Goal: Task Accomplishment & Management: Use online tool/utility

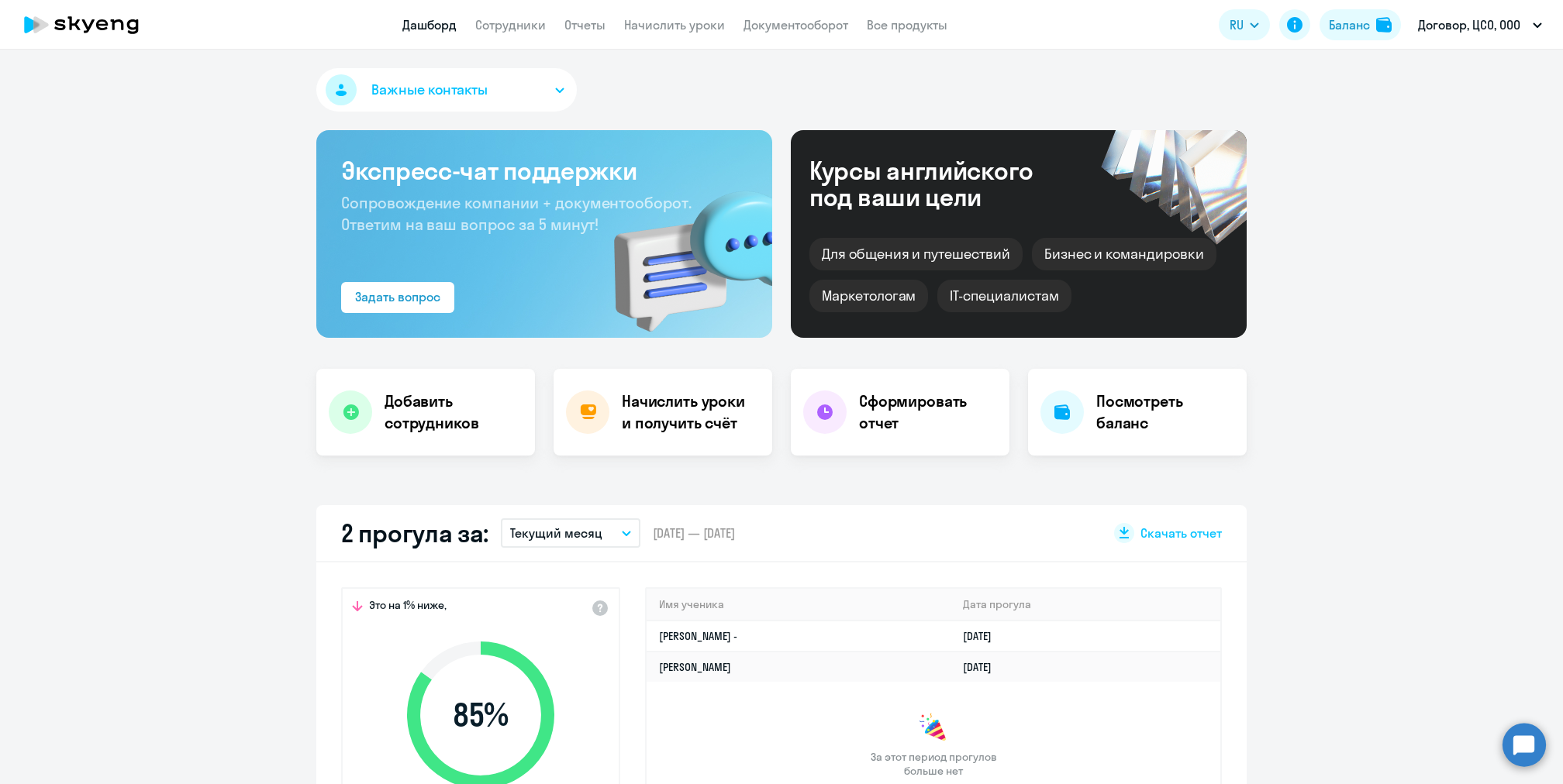
select select "30"
click at [662, 30] on link "Начислить уроки" at bounding box center [674, 24] width 101 height 15
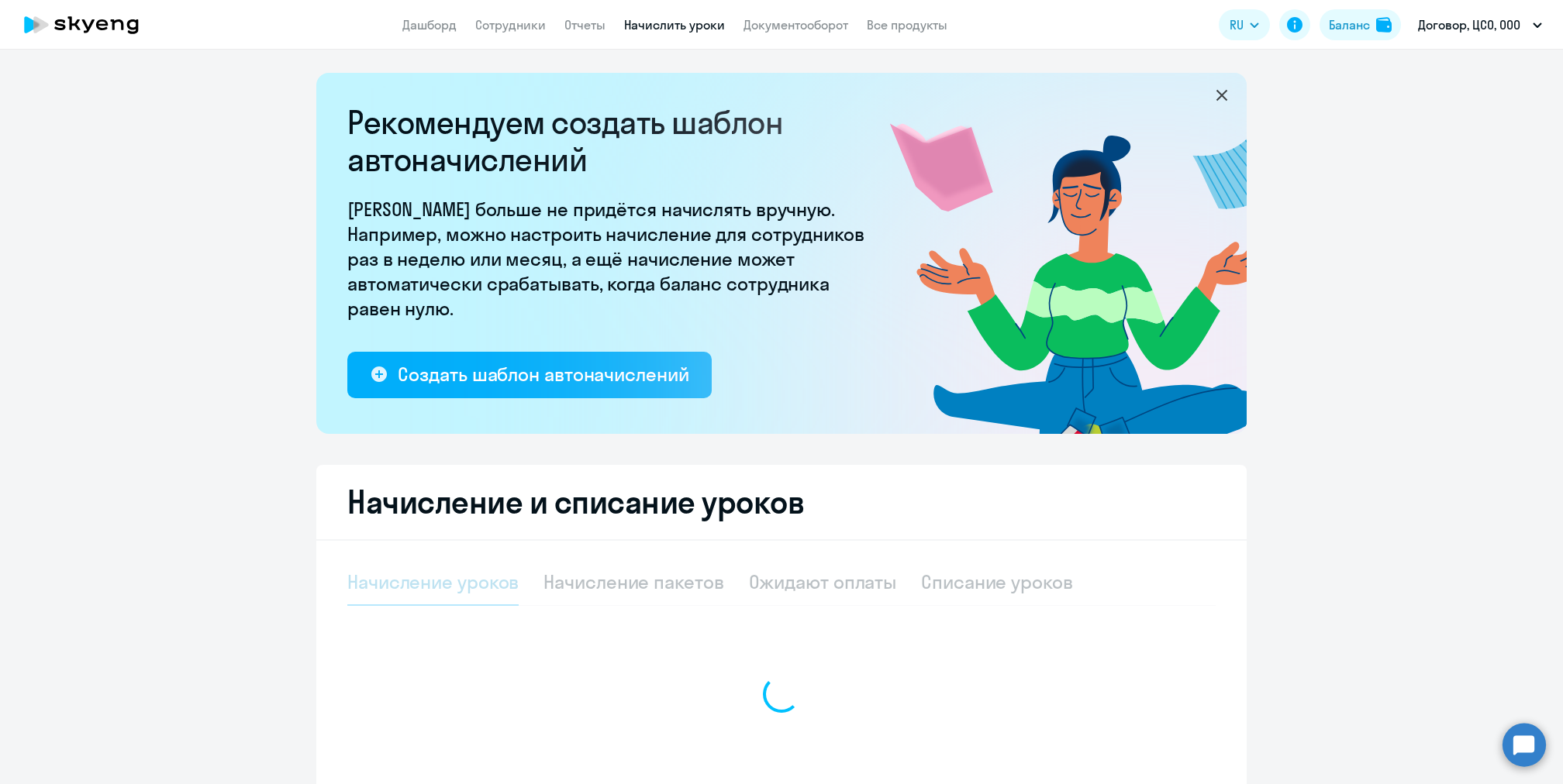
select select "10"
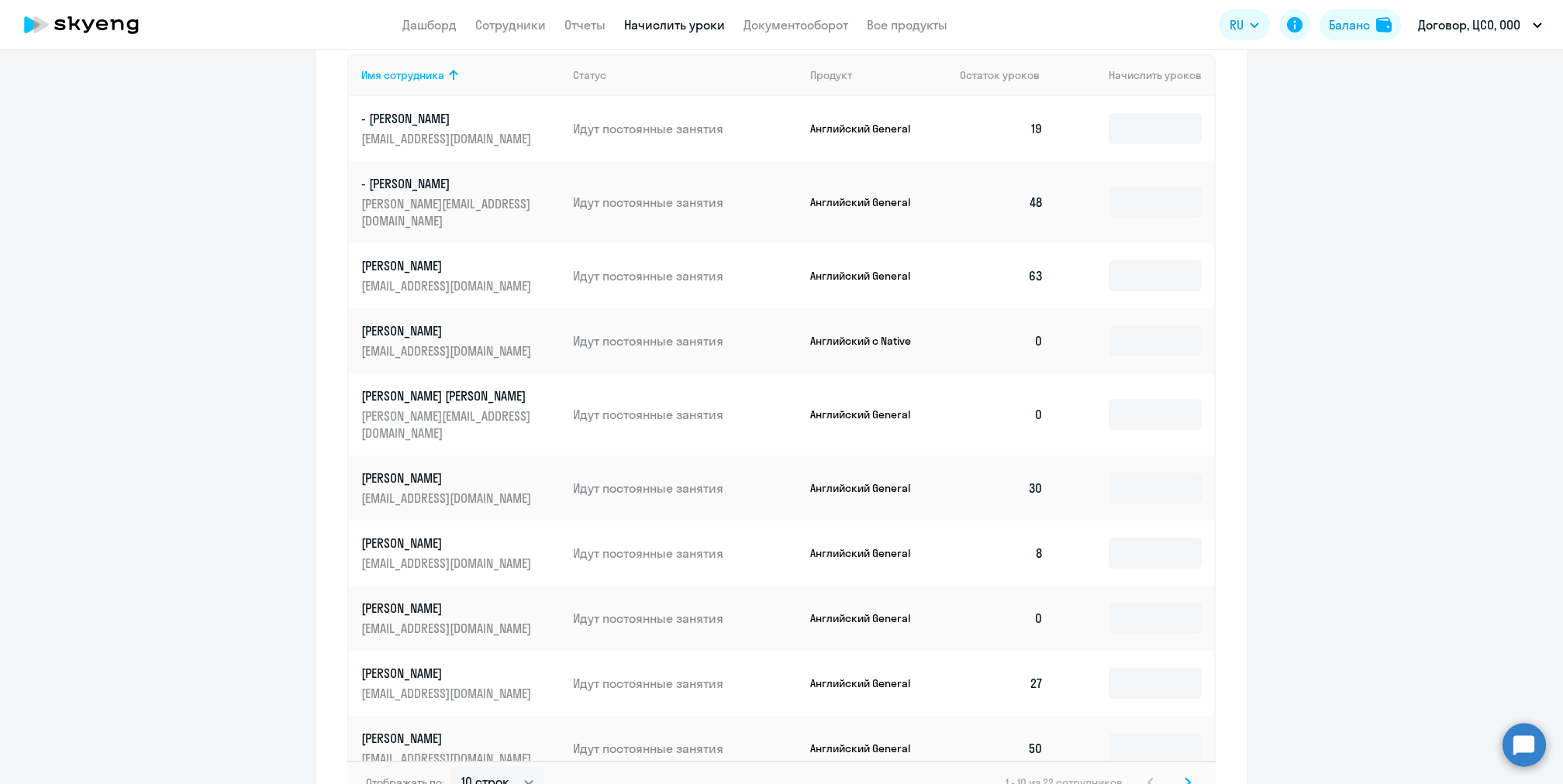
scroll to position [690, 0]
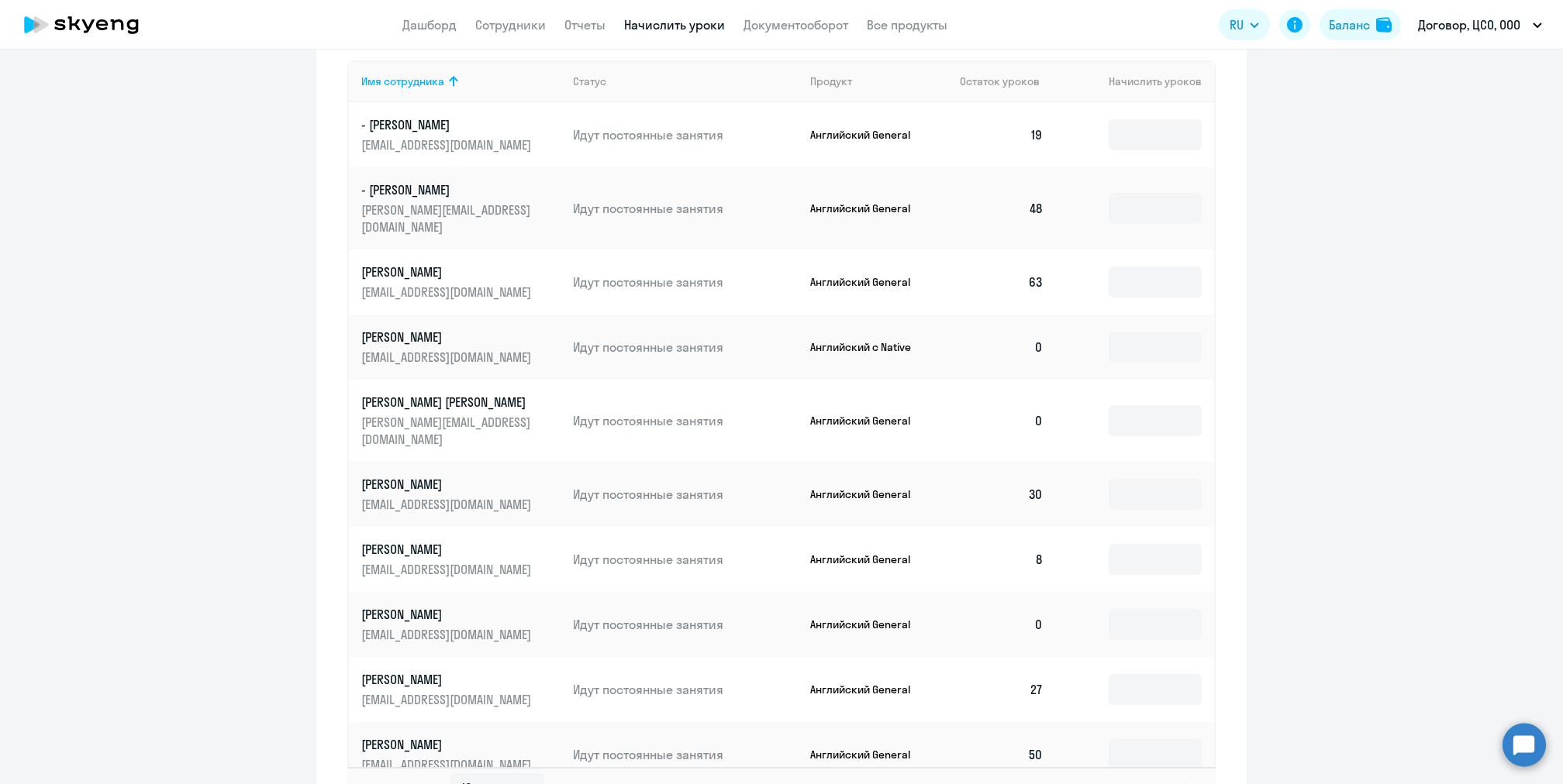
click at [621, 274] on p "Идут постоянные занятия" at bounding box center [685, 282] width 225 height 17
click at [1226, 416] on div "Начисление и списание уроков Начисление уроков Начисление пакетов Ожидают оплат…" at bounding box center [781, 305] width 930 height 1060
click at [1159, 415] on td at bounding box center [1135, 421] width 158 height 82
click at [1153, 406] on input at bounding box center [1155, 421] width 93 height 31
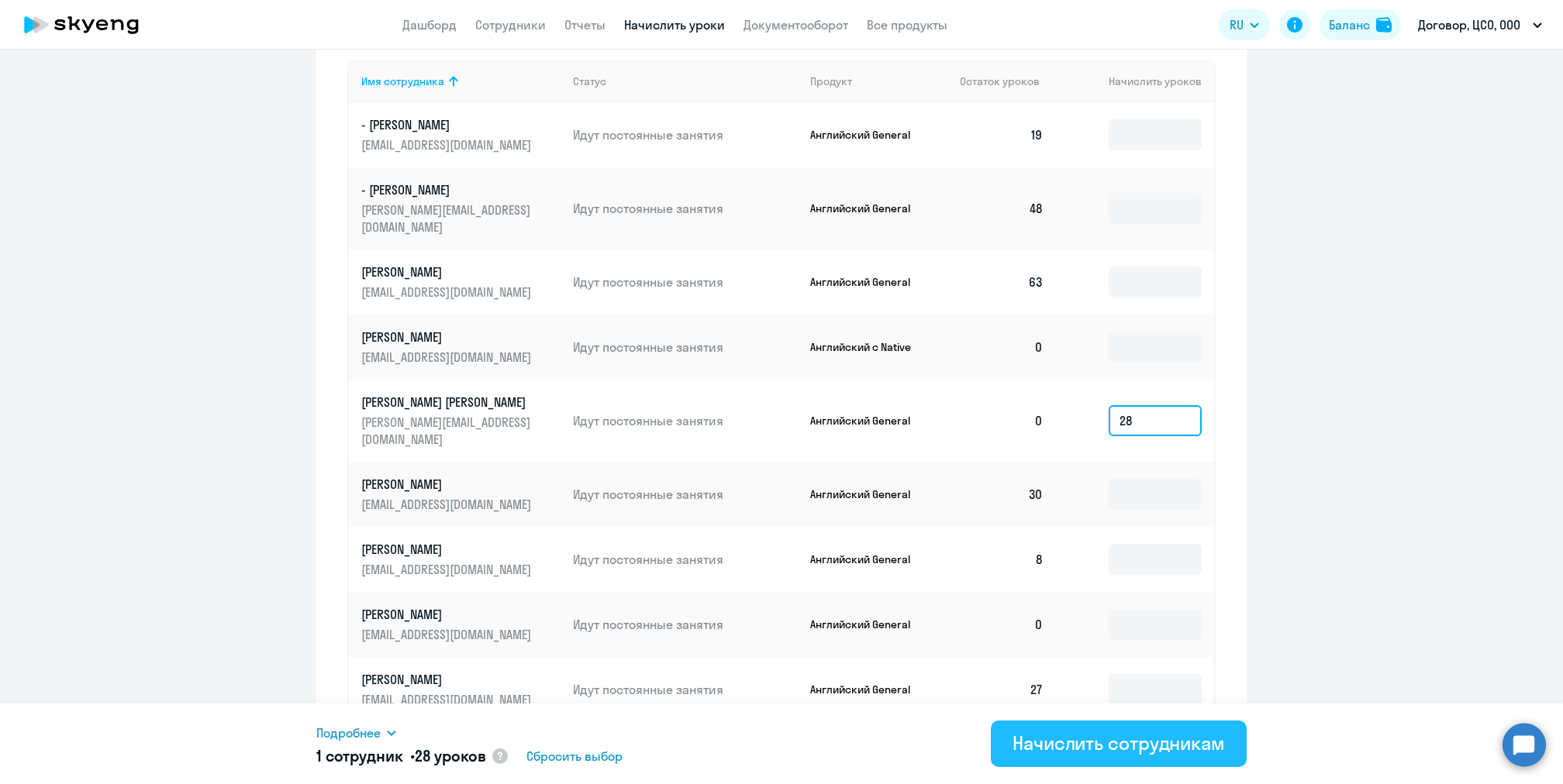
type input "28"
click at [1063, 749] on div "Начислить сотрудникам" at bounding box center [1118, 743] width 212 height 24
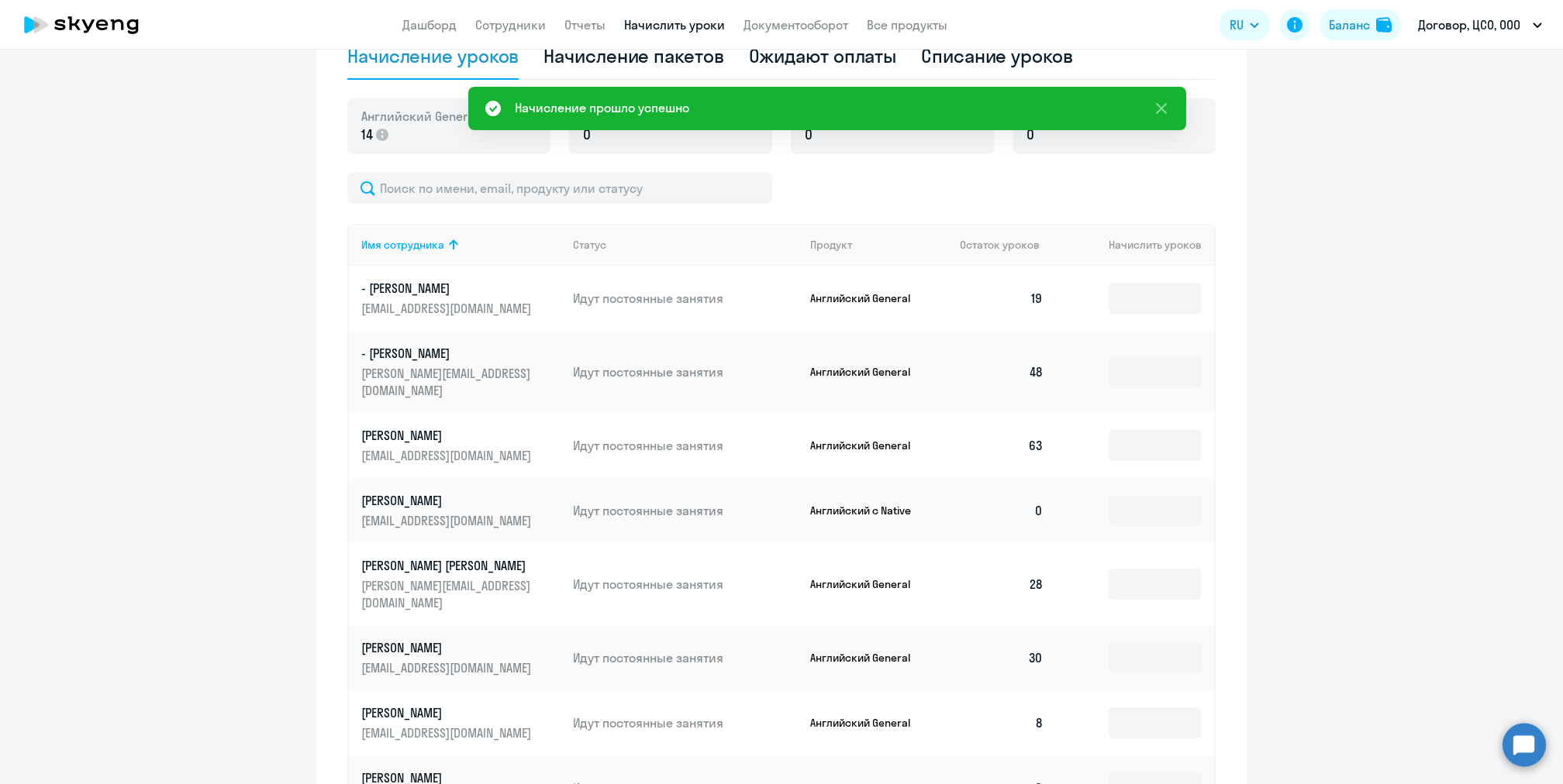
scroll to position [516, 0]
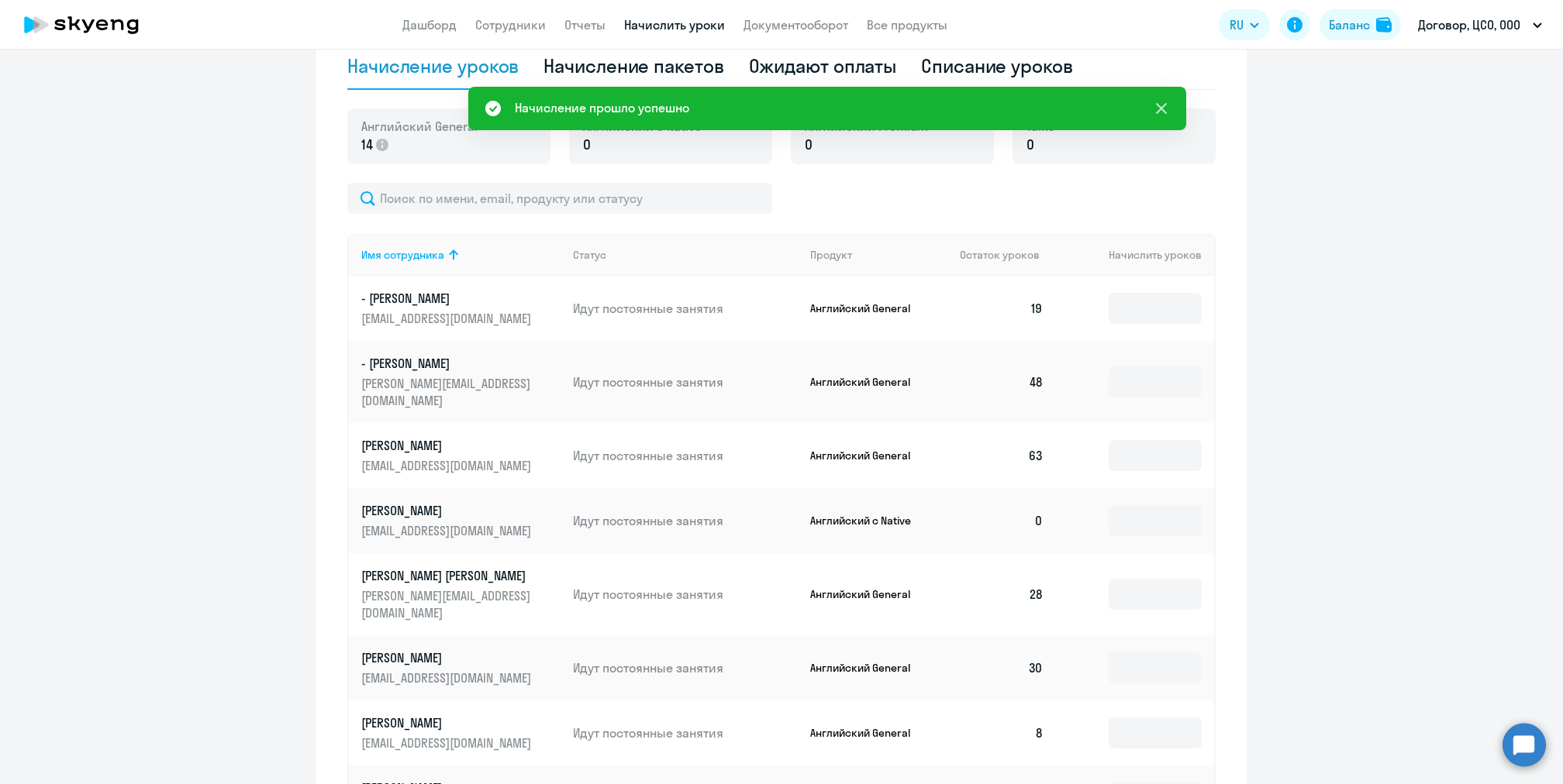
click at [1160, 108] on icon at bounding box center [1161, 108] width 11 height 11
